Goal: Task Accomplishment & Management: Use online tool/utility

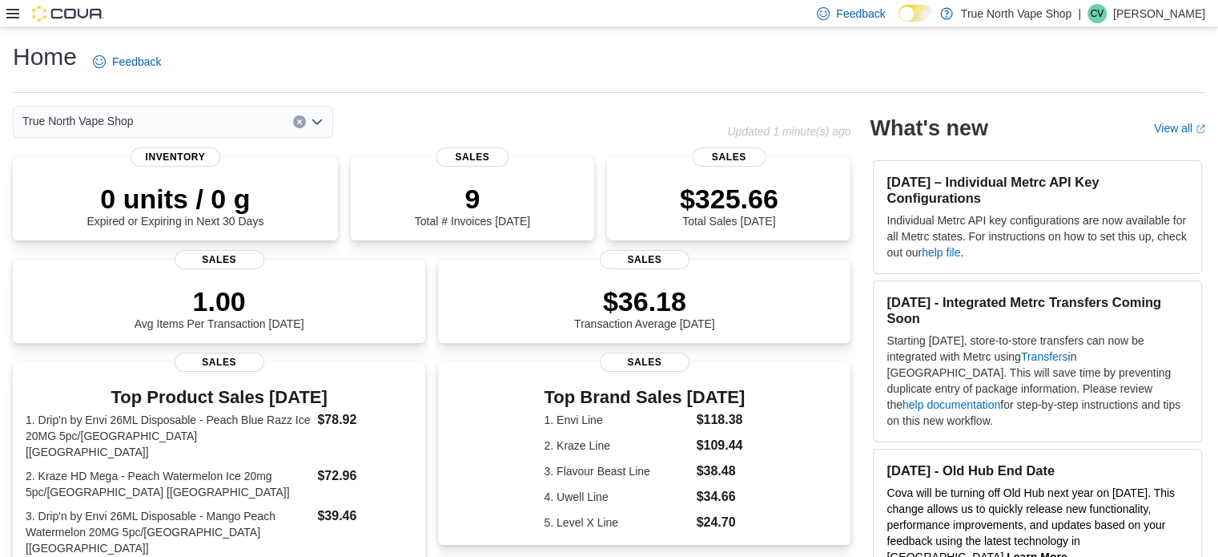
click at [13, 9] on icon at bounding box center [12, 14] width 13 height 10
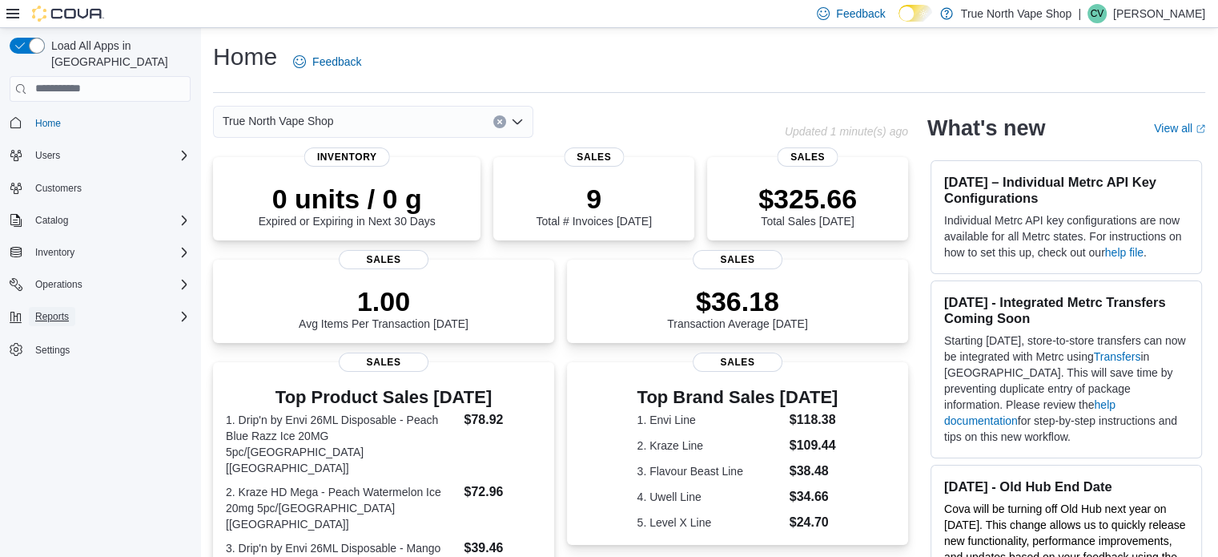
click at [47, 310] on span "Reports" at bounding box center [52, 316] width 34 height 13
click at [45, 377] on span "Reports" at bounding box center [46, 383] width 34 height 13
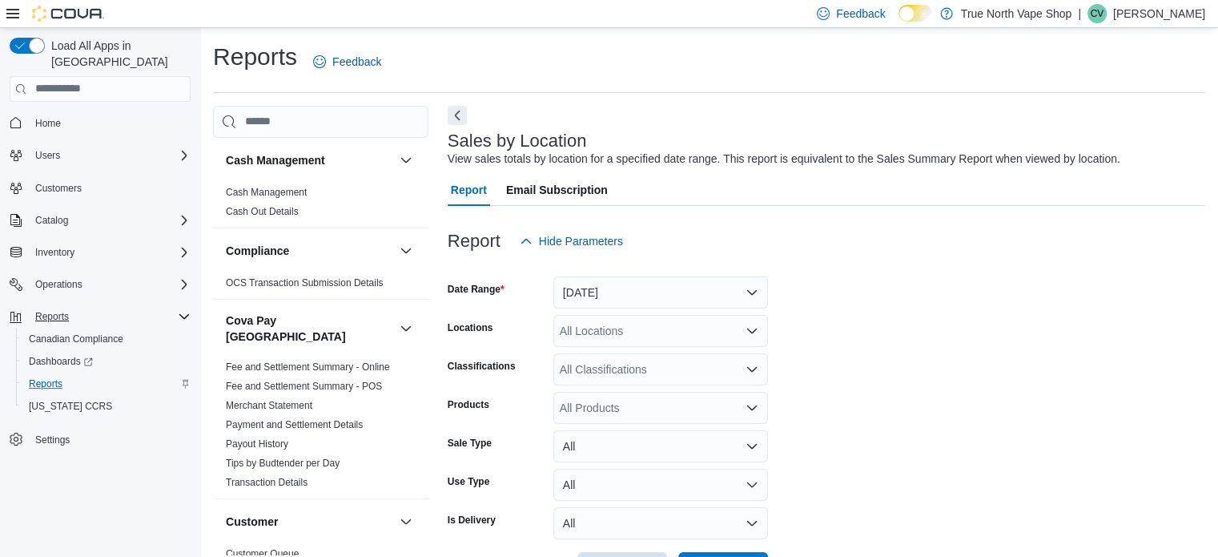
scroll to position [37, 0]
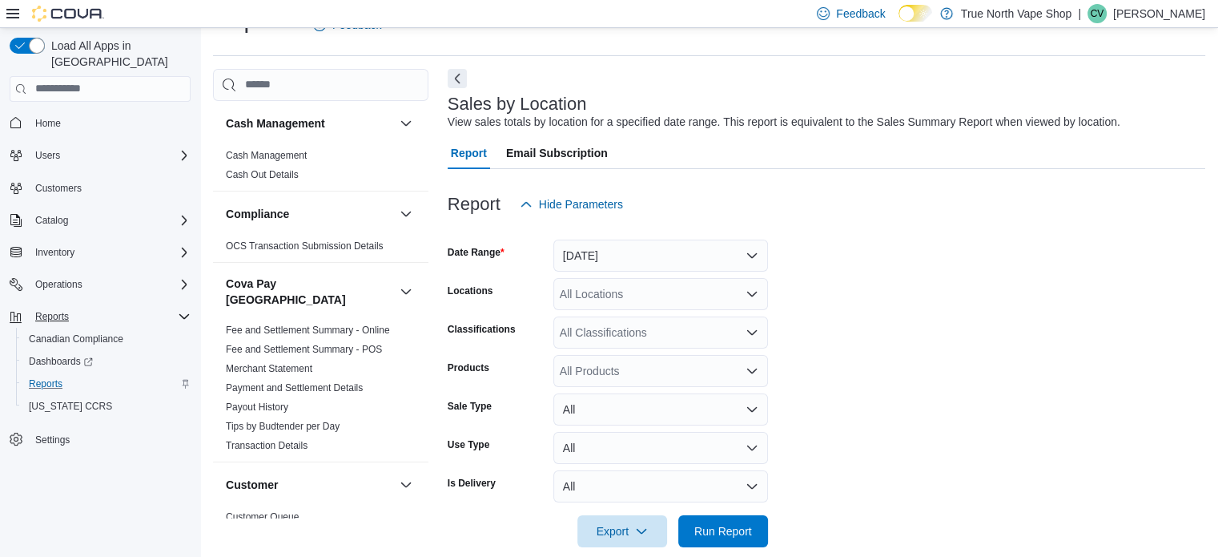
click at [10, 15] on icon at bounding box center [12, 13] width 13 height 13
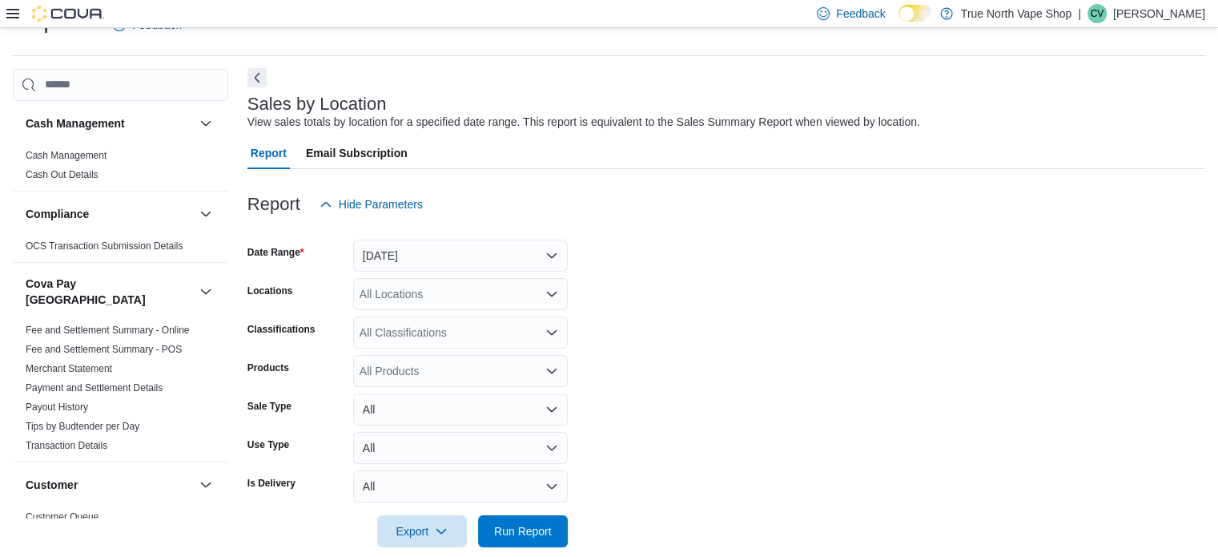
click at [257, 71] on button "Next" at bounding box center [256, 77] width 19 height 19
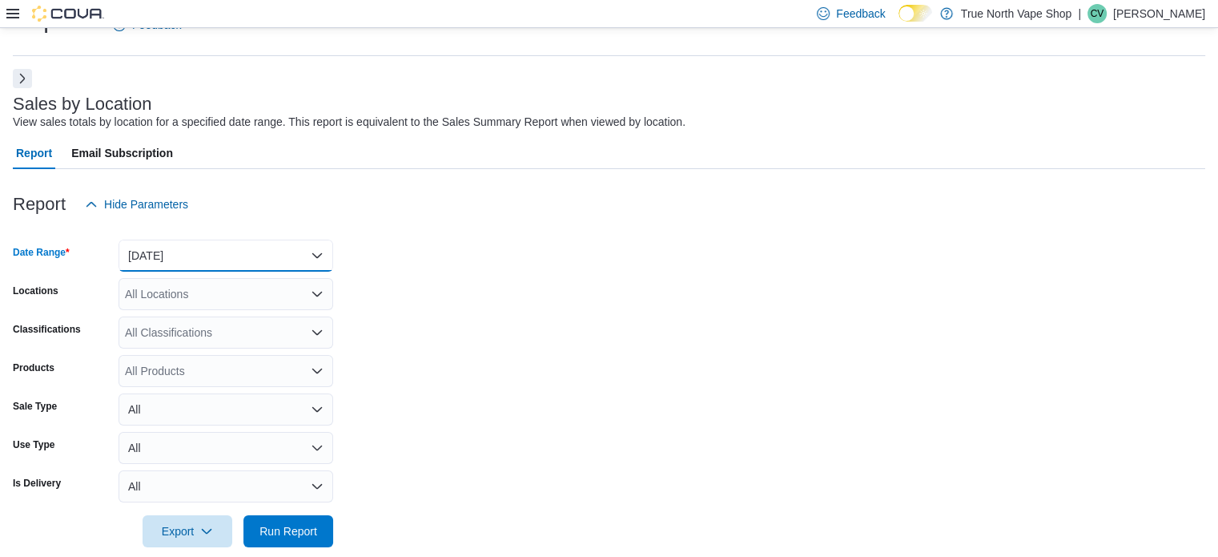
click at [311, 243] on button "[DATE]" at bounding box center [226, 255] width 215 height 32
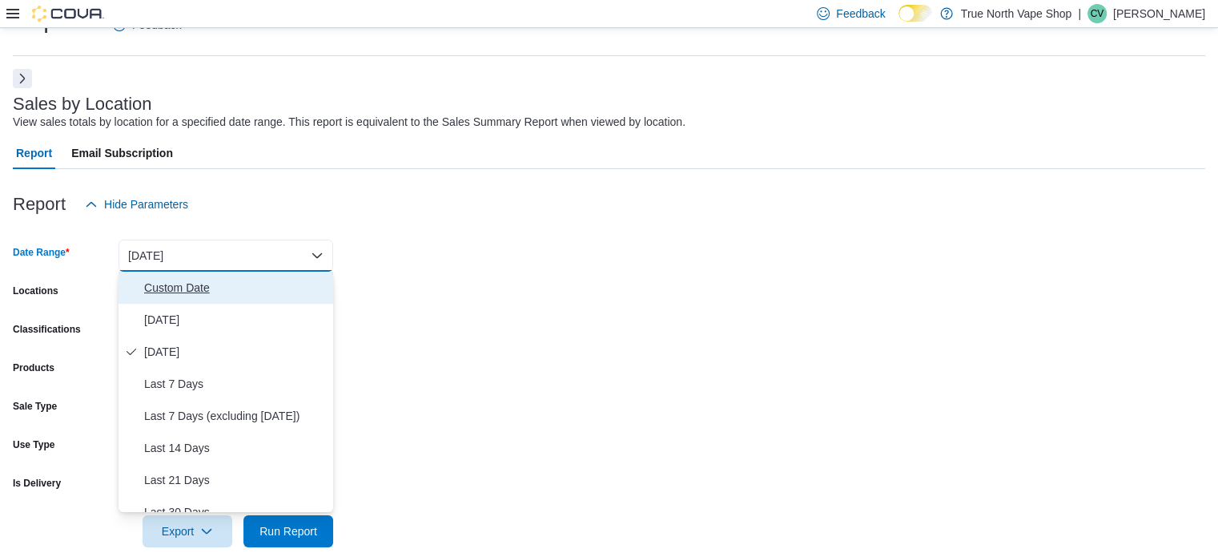
click at [229, 288] on span "Custom Date" at bounding box center [235, 287] width 183 height 19
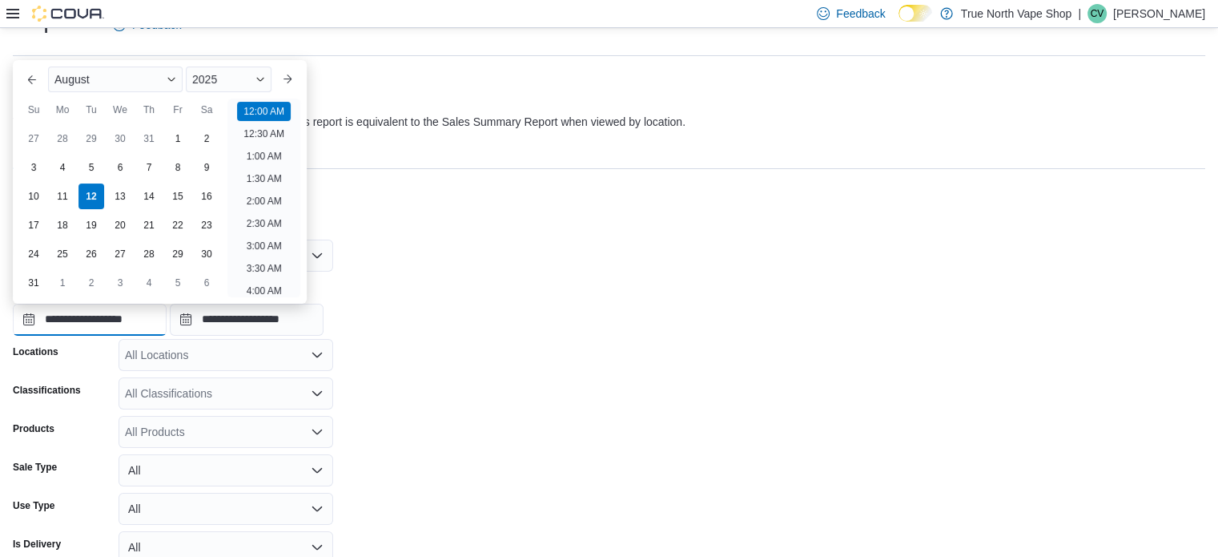
click at [163, 318] on input "**********" at bounding box center [90, 320] width 154 height 32
click at [30, 197] on div "10" at bounding box center [33, 196] width 28 height 28
type input "**********"
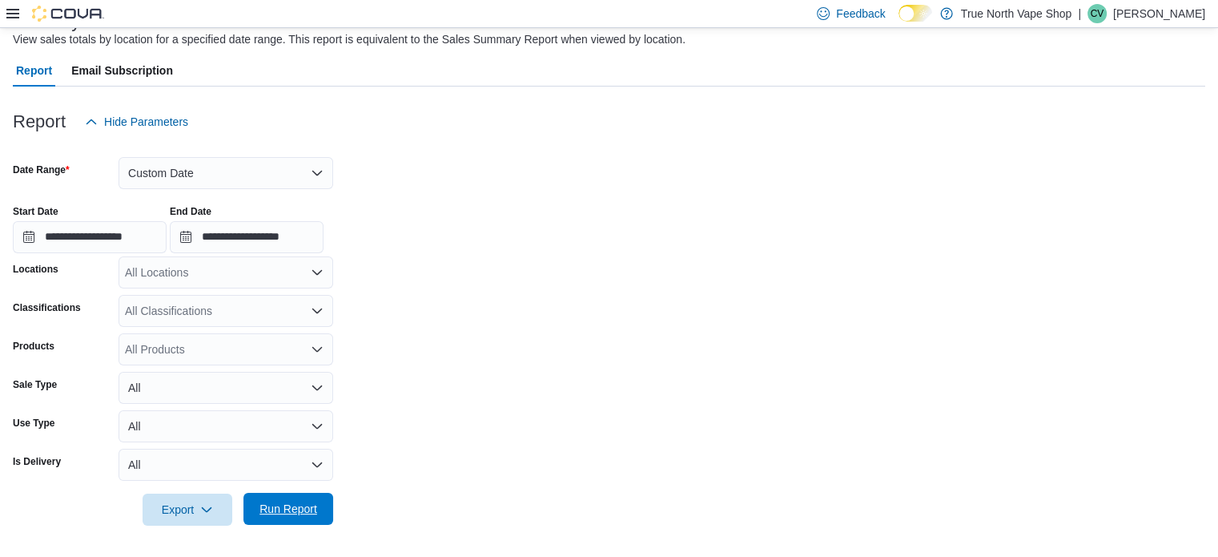
click at [323, 509] on span "Run Report" at bounding box center [288, 509] width 70 height 32
